Goal: Task Accomplishment & Management: Use online tool/utility

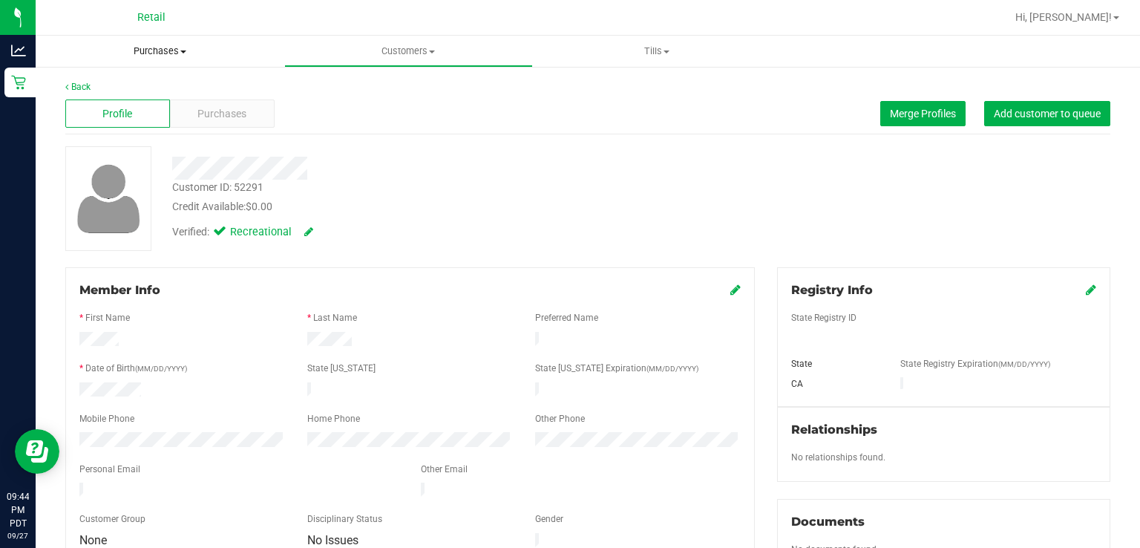
click at [163, 51] on span "Purchases" at bounding box center [160, 51] width 249 height 13
click at [106, 86] on span "Summary of purchases" at bounding box center [112, 89] width 152 height 13
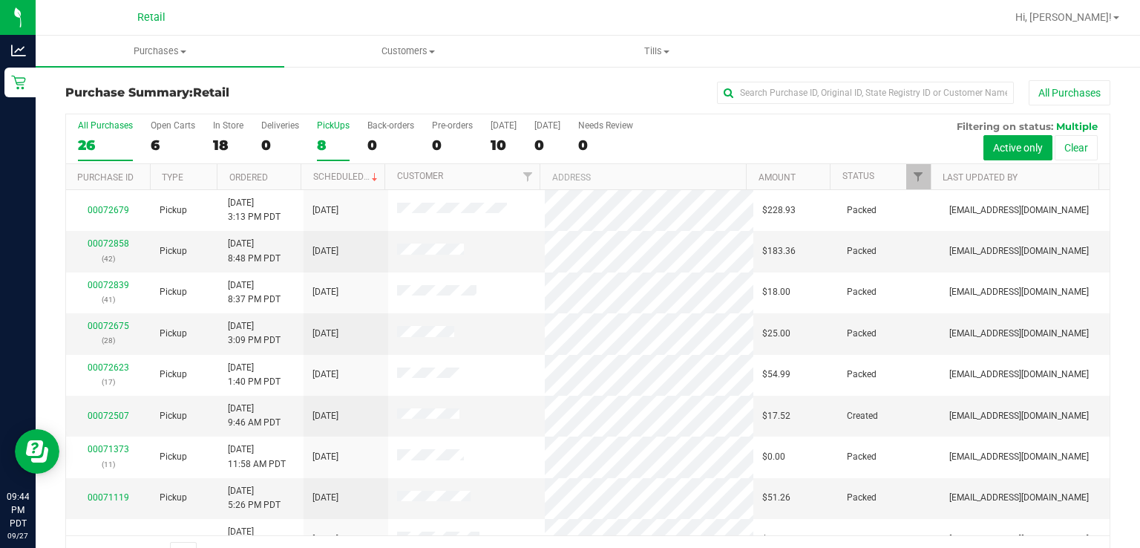
click at [336, 131] on label "PickUps 8" at bounding box center [333, 140] width 33 height 41
click at [0, 0] on input "PickUps 8" at bounding box center [0, 0] width 0 height 0
click at [332, 179] on link "Scheduled" at bounding box center [347, 176] width 68 height 10
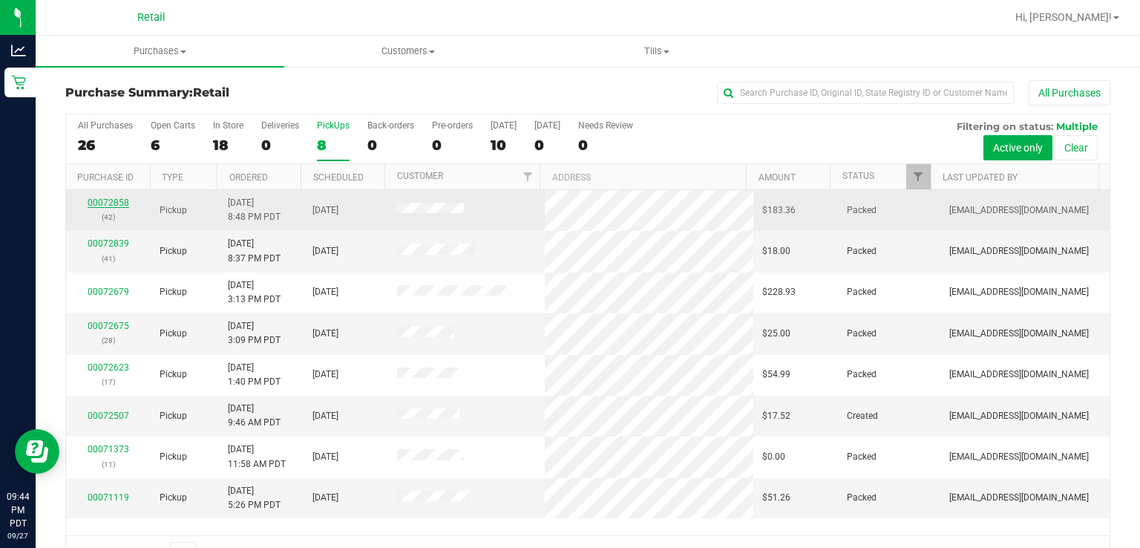
click at [101, 204] on link "00072858" at bounding box center [109, 202] width 42 height 10
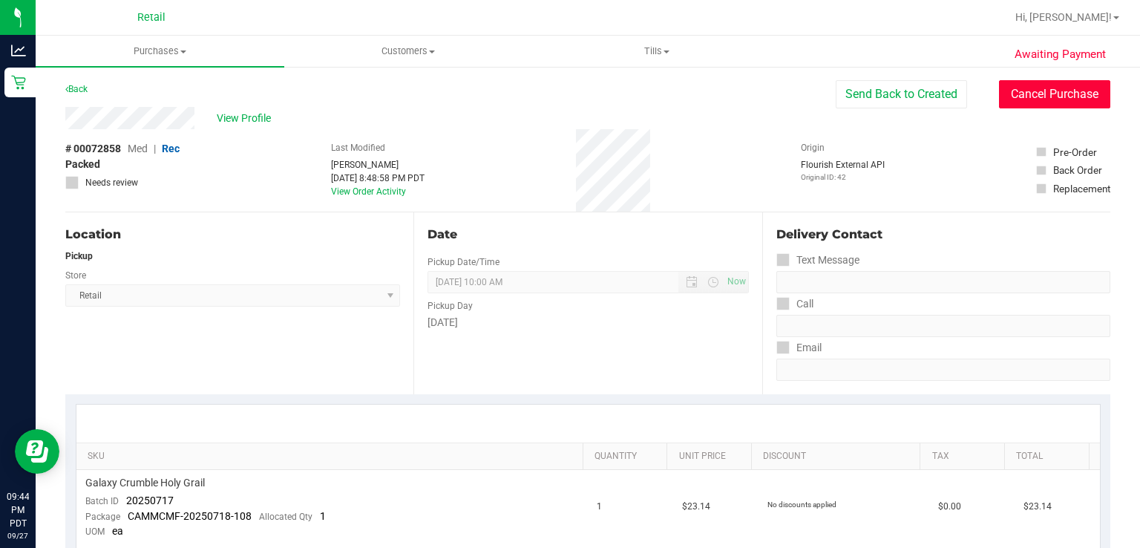
click at [1031, 102] on button "Cancel Purchase" at bounding box center [1054, 94] width 111 height 28
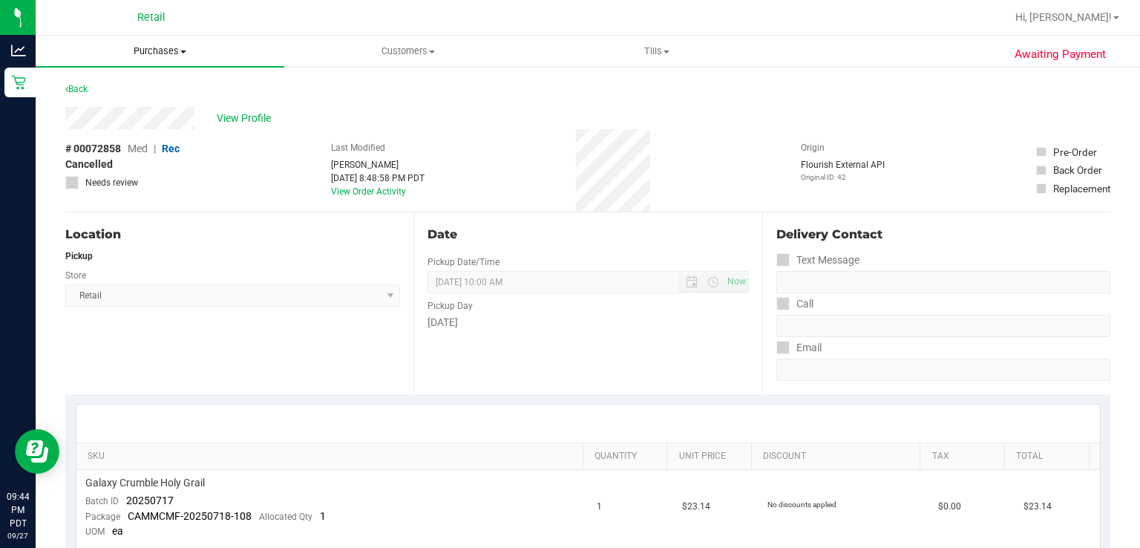
click at [150, 52] on span "Purchases" at bounding box center [160, 51] width 249 height 13
click at [99, 90] on span "Summary of purchases" at bounding box center [112, 89] width 152 height 13
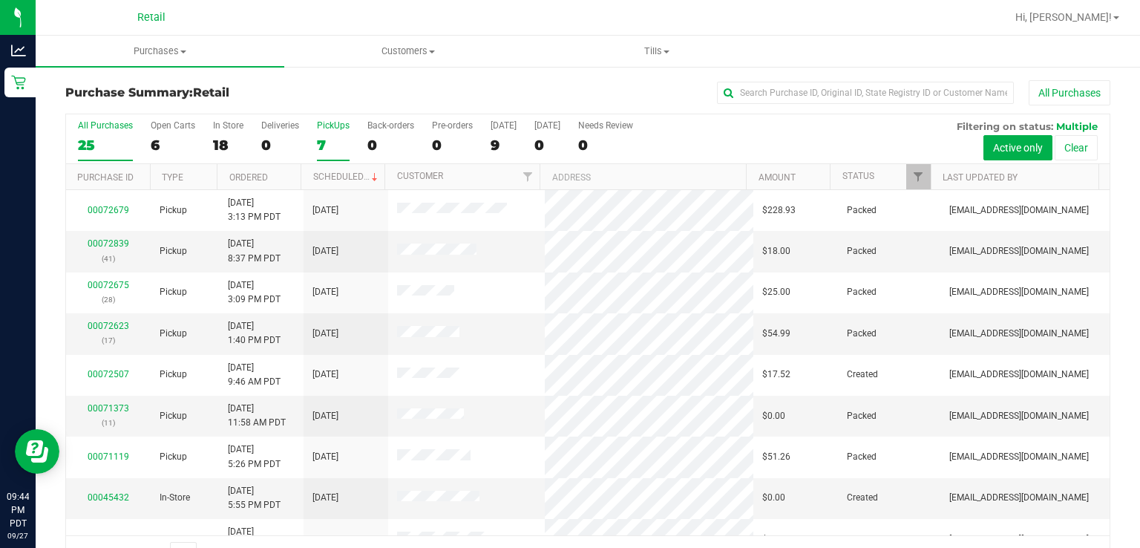
click at [329, 139] on div "7" at bounding box center [333, 145] width 33 height 17
click at [0, 0] on input "PickUps 7" at bounding box center [0, 0] width 0 height 0
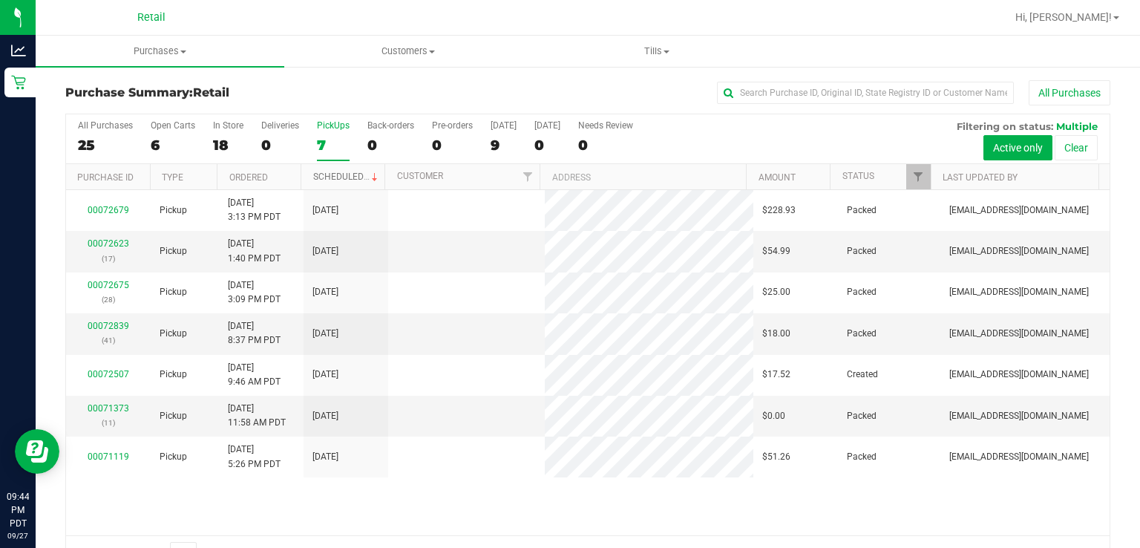
click at [321, 175] on link "Scheduled" at bounding box center [347, 176] width 68 height 10
click at [333, 128] on div "PickUps" at bounding box center [333, 125] width 33 height 10
click at [0, 0] on input "PickUps 7" at bounding box center [0, 0] width 0 height 0
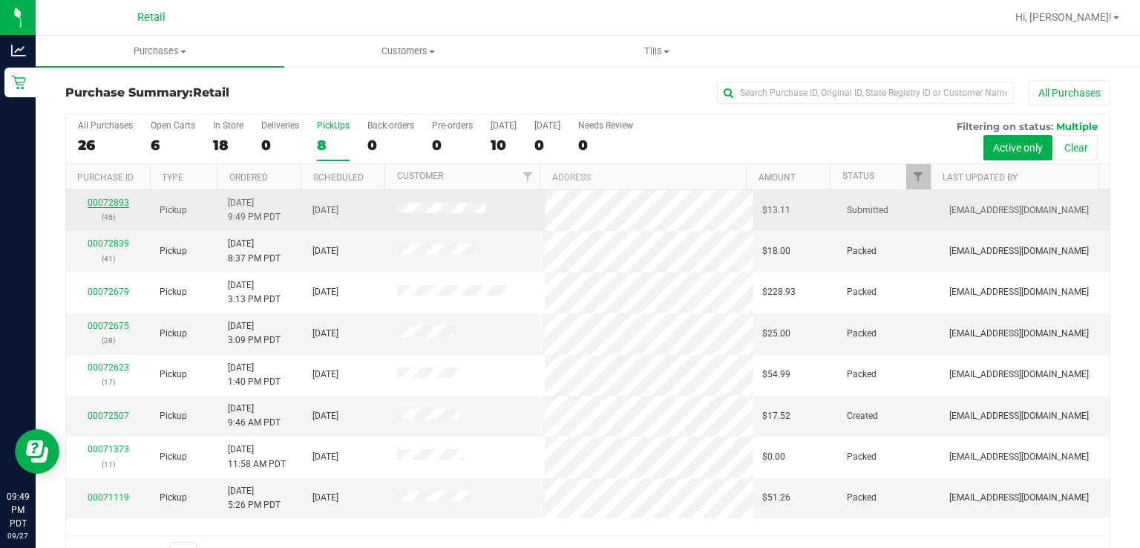
click at [99, 202] on link "00072893" at bounding box center [109, 202] width 42 height 10
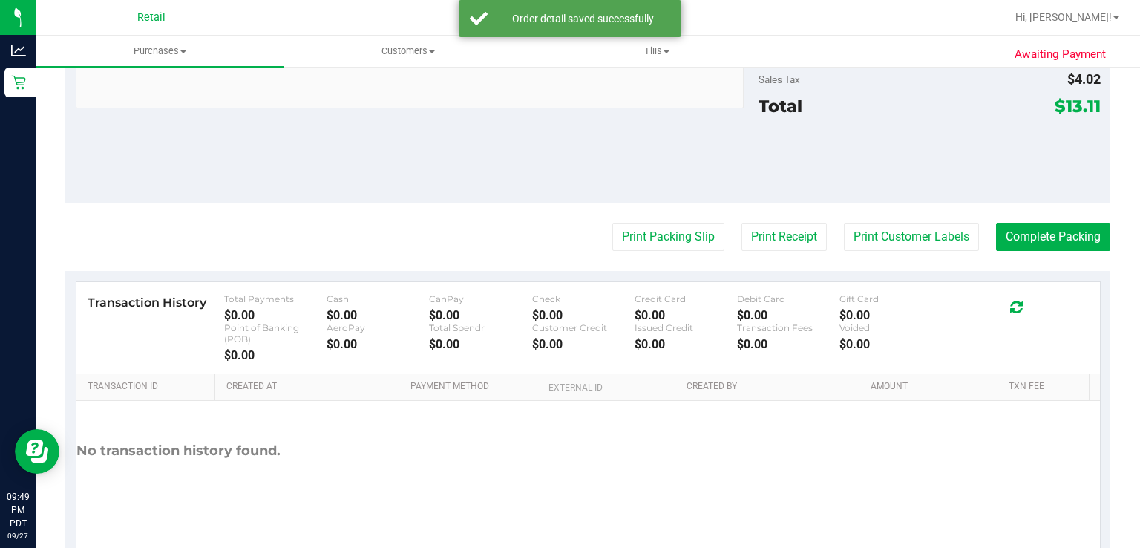
scroll to position [669, 0]
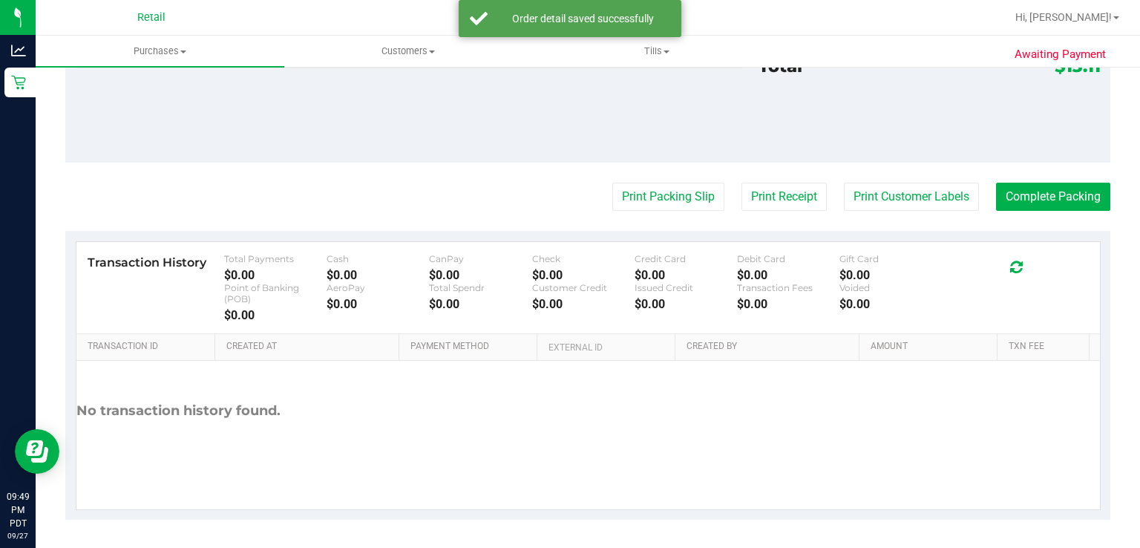
click at [657, 198] on button "Print Packing Slip" at bounding box center [668, 197] width 112 height 28
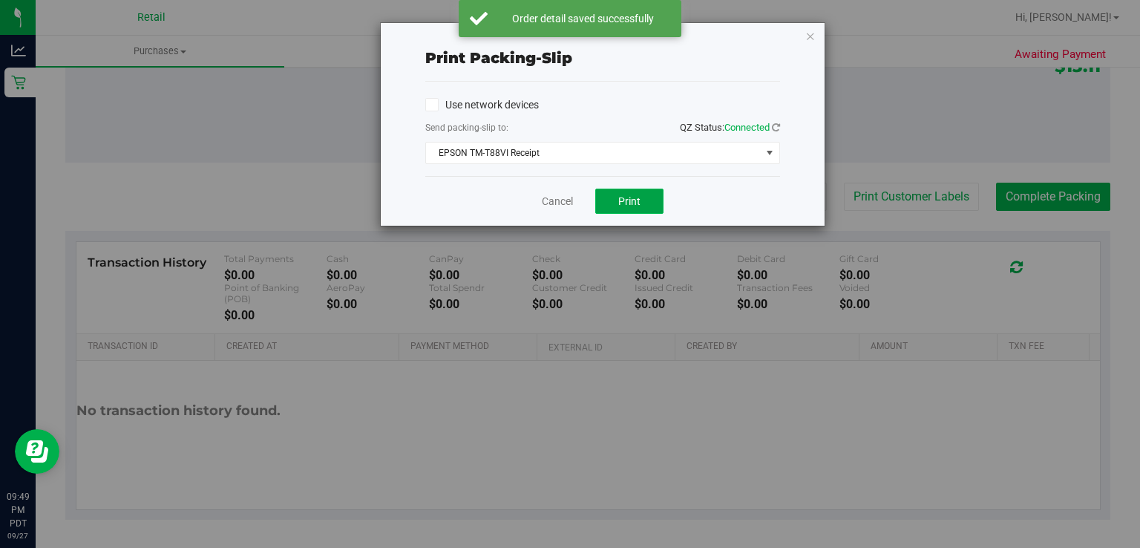
click at [623, 206] on span "Print" at bounding box center [629, 201] width 22 height 12
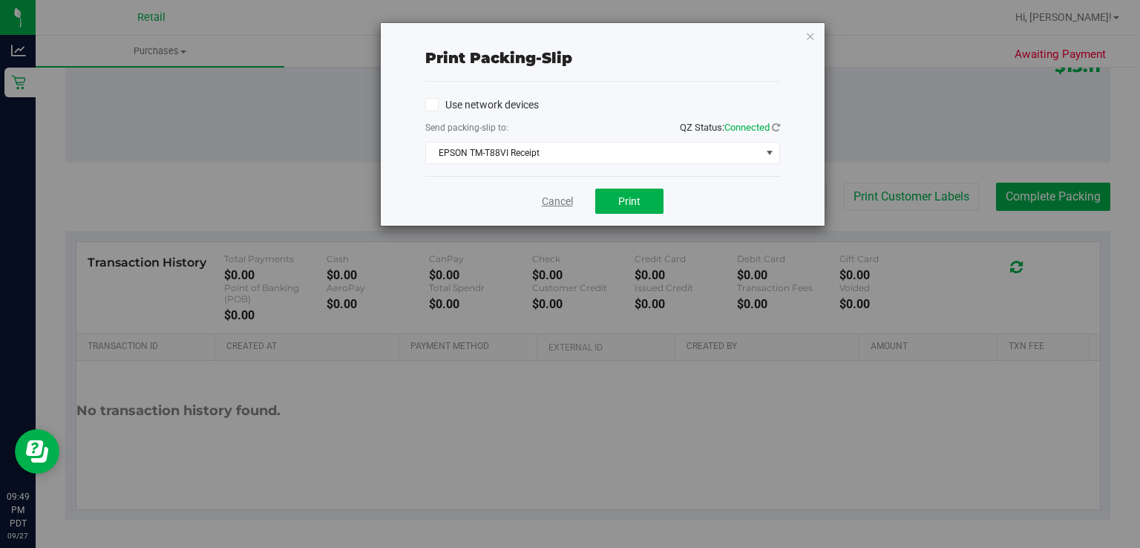
click at [543, 200] on link "Cancel" at bounding box center [557, 202] width 31 height 16
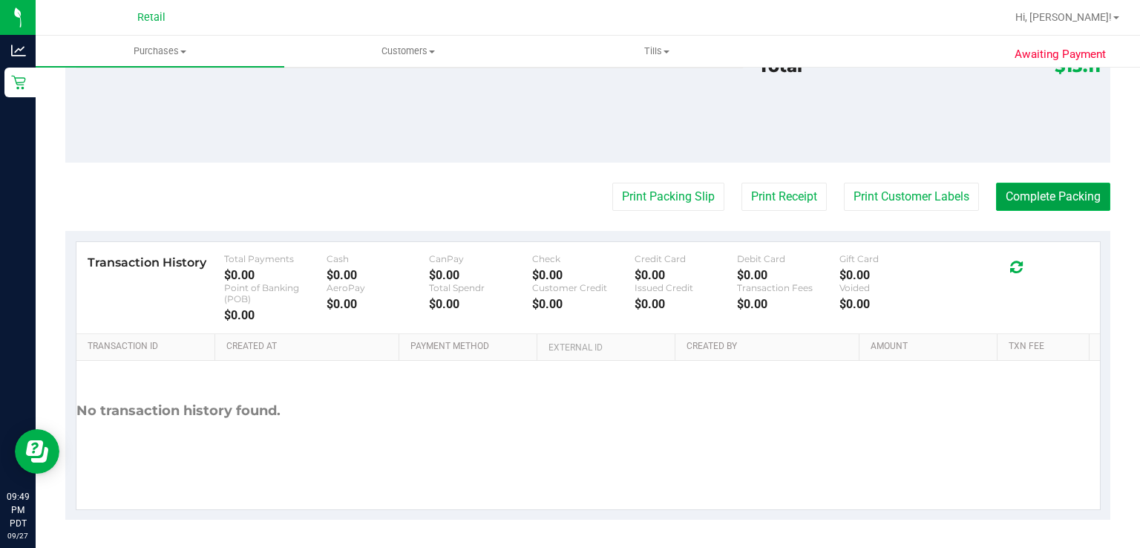
click at [1037, 188] on button "Complete Packing" at bounding box center [1053, 197] width 114 height 28
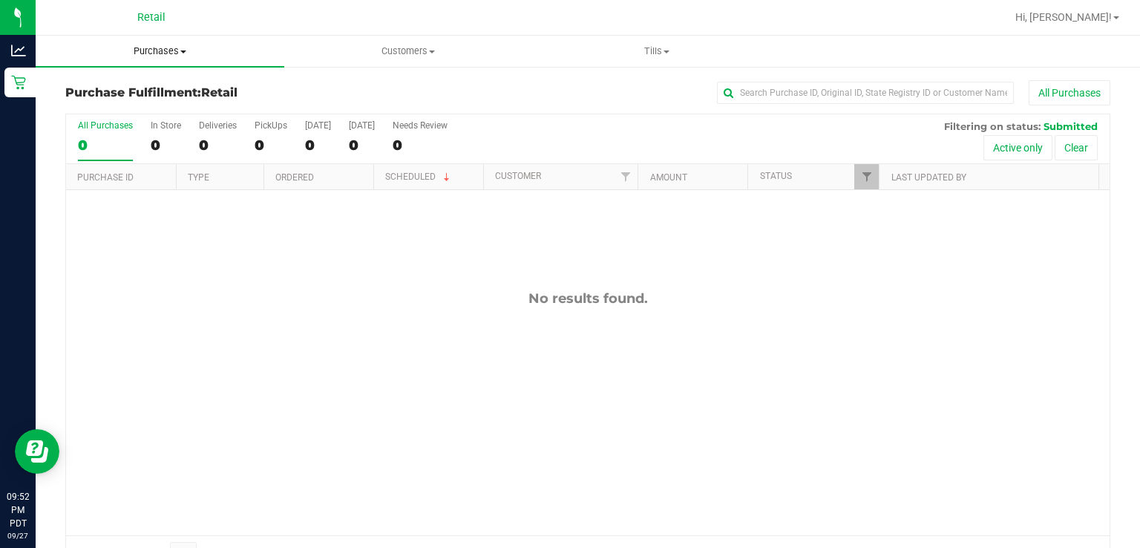
click at [160, 50] on span "Purchases" at bounding box center [160, 51] width 249 height 13
click at [148, 89] on span "Summary of purchases" at bounding box center [112, 89] width 152 height 13
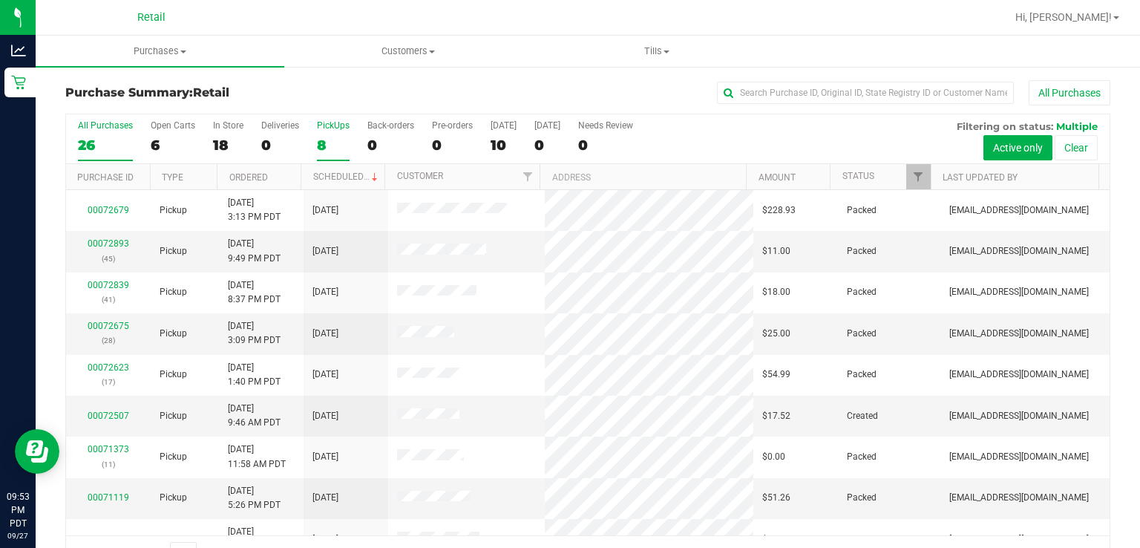
click at [321, 121] on div "PickUps" at bounding box center [333, 125] width 33 height 10
click at [0, 0] on input "PickUps 8" at bounding box center [0, 0] width 0 height 0
click at [344, 180] on link "Scheduled" at bounding box center [347, 176] width 68 height 10
